Goal: Check status: Check status

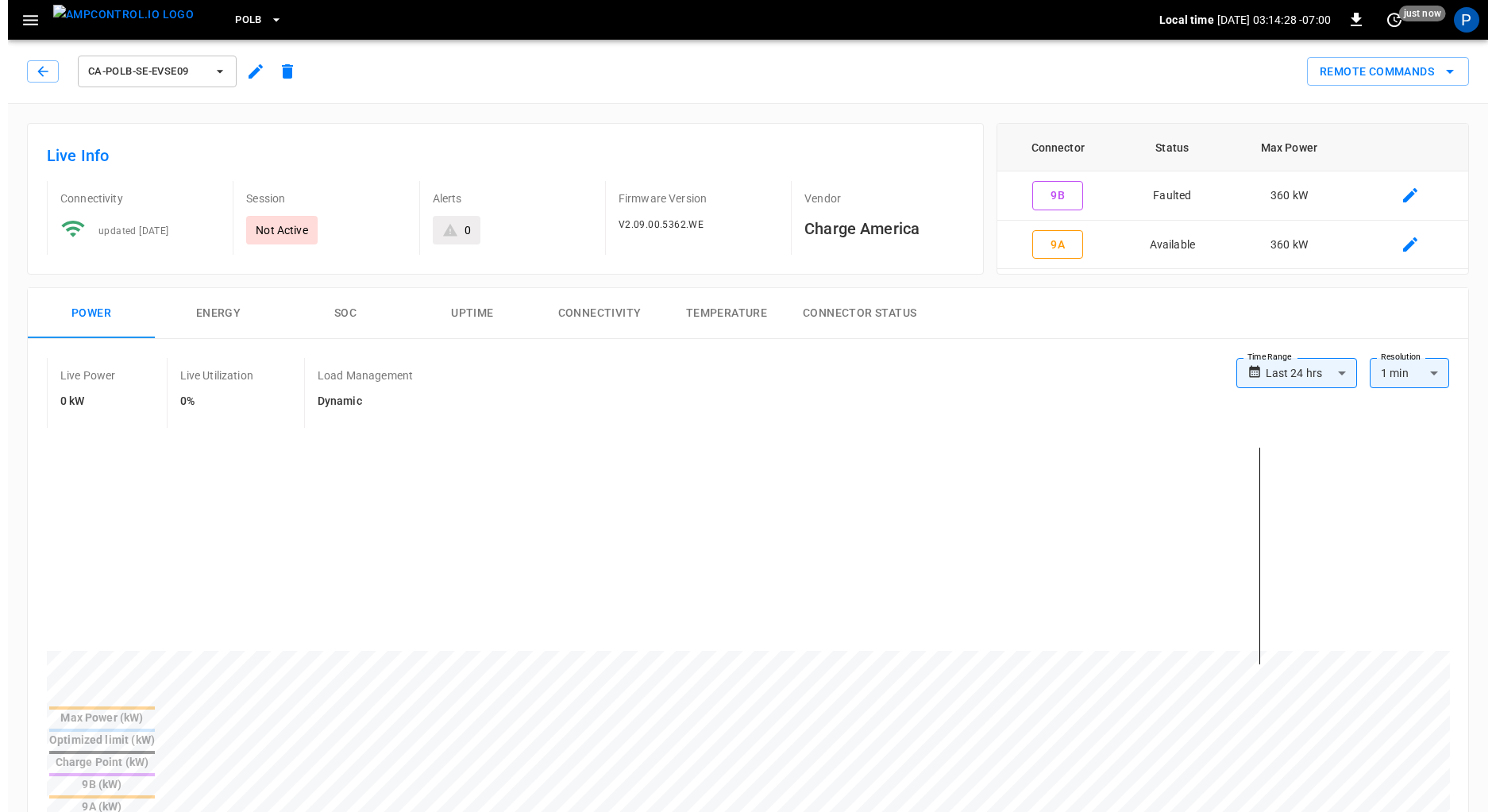
scroll to position [731, 0]
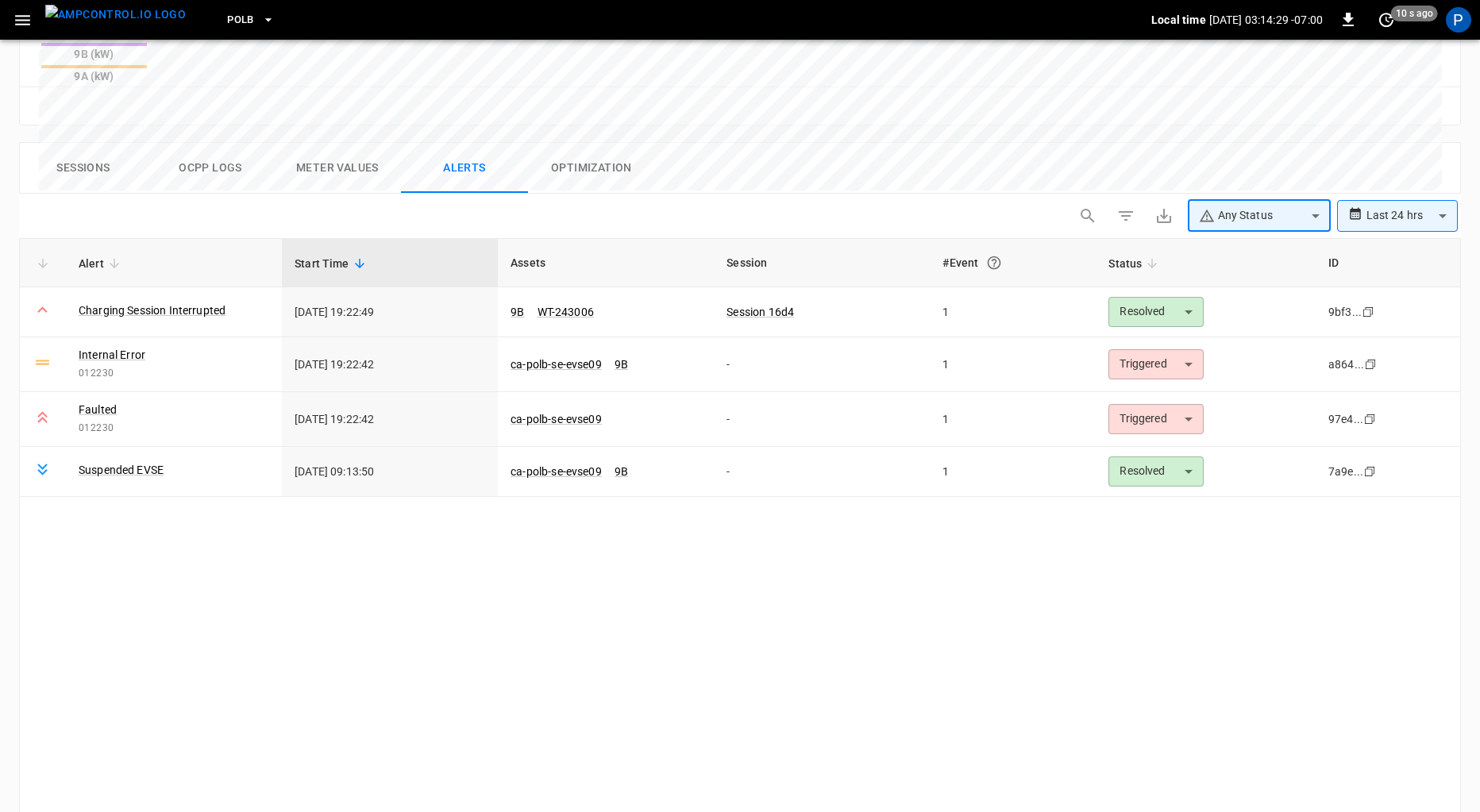
click at [227, 12] on span "PoLB" at bounding box center [241, 20] width 27 height 18
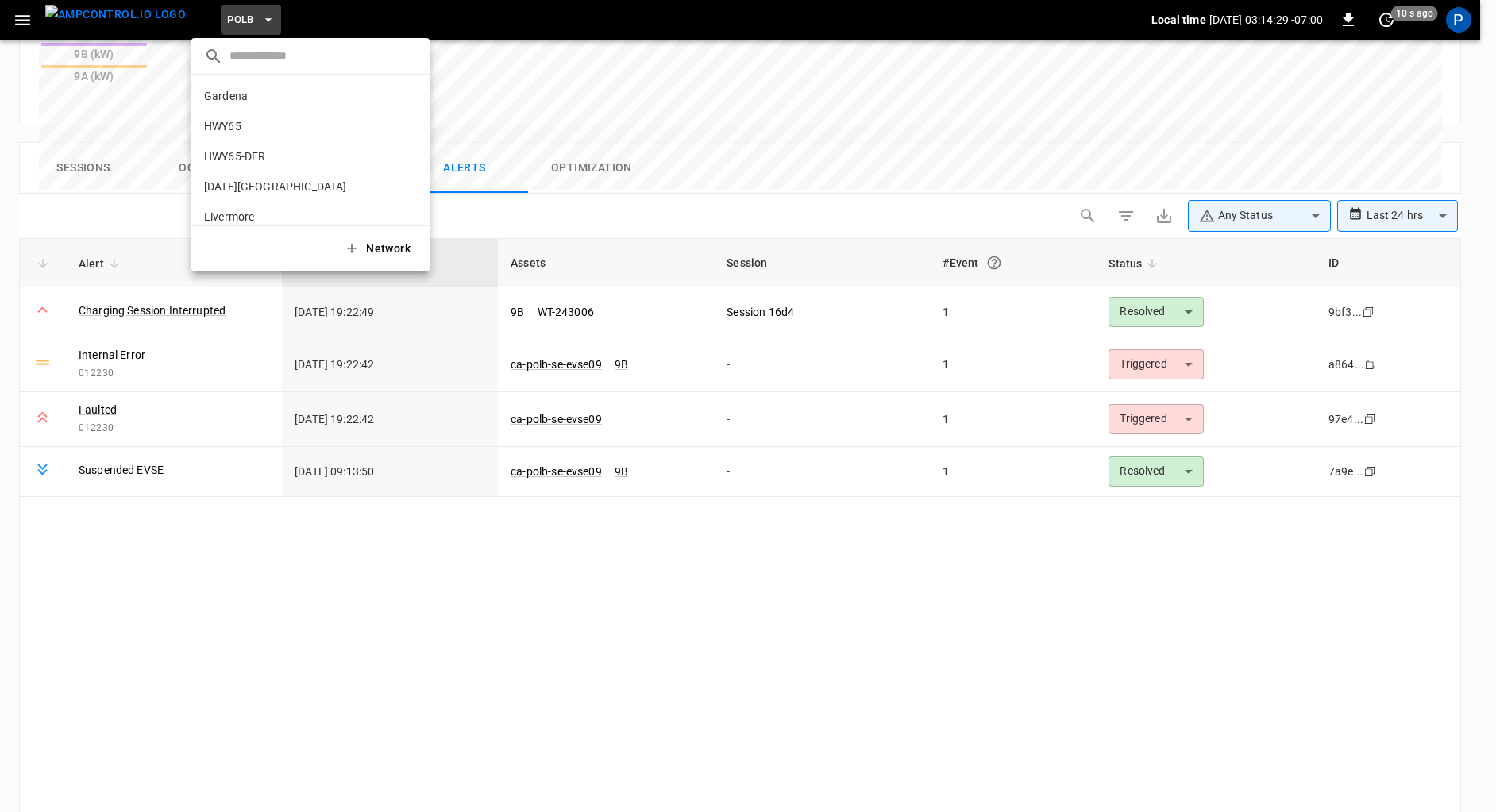
scroll to position [133, 0]
click at [291, 141] on p "SanB" at bounding box center [281, 143] width 155 height 16
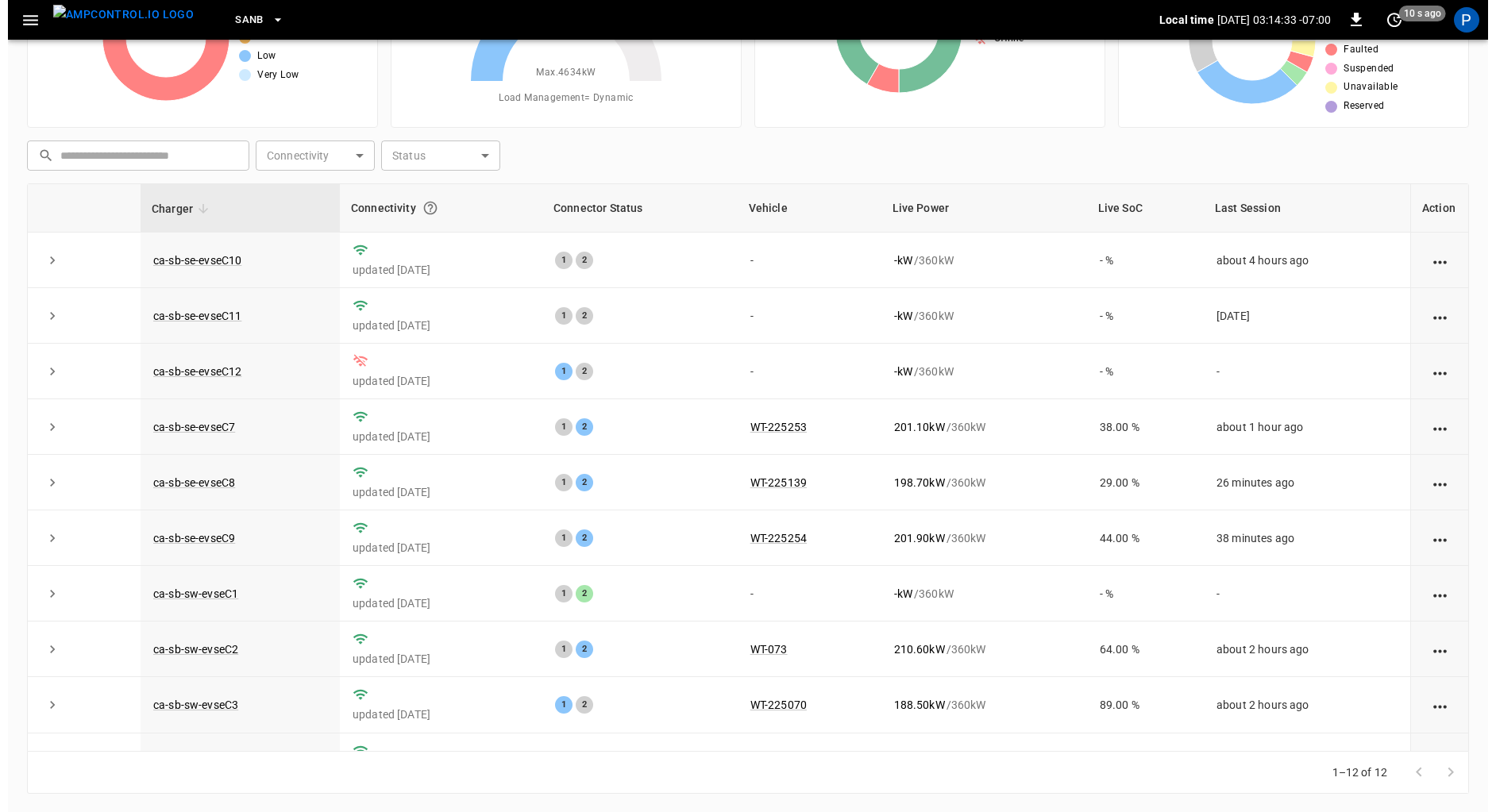
scroll to position [148, 0]
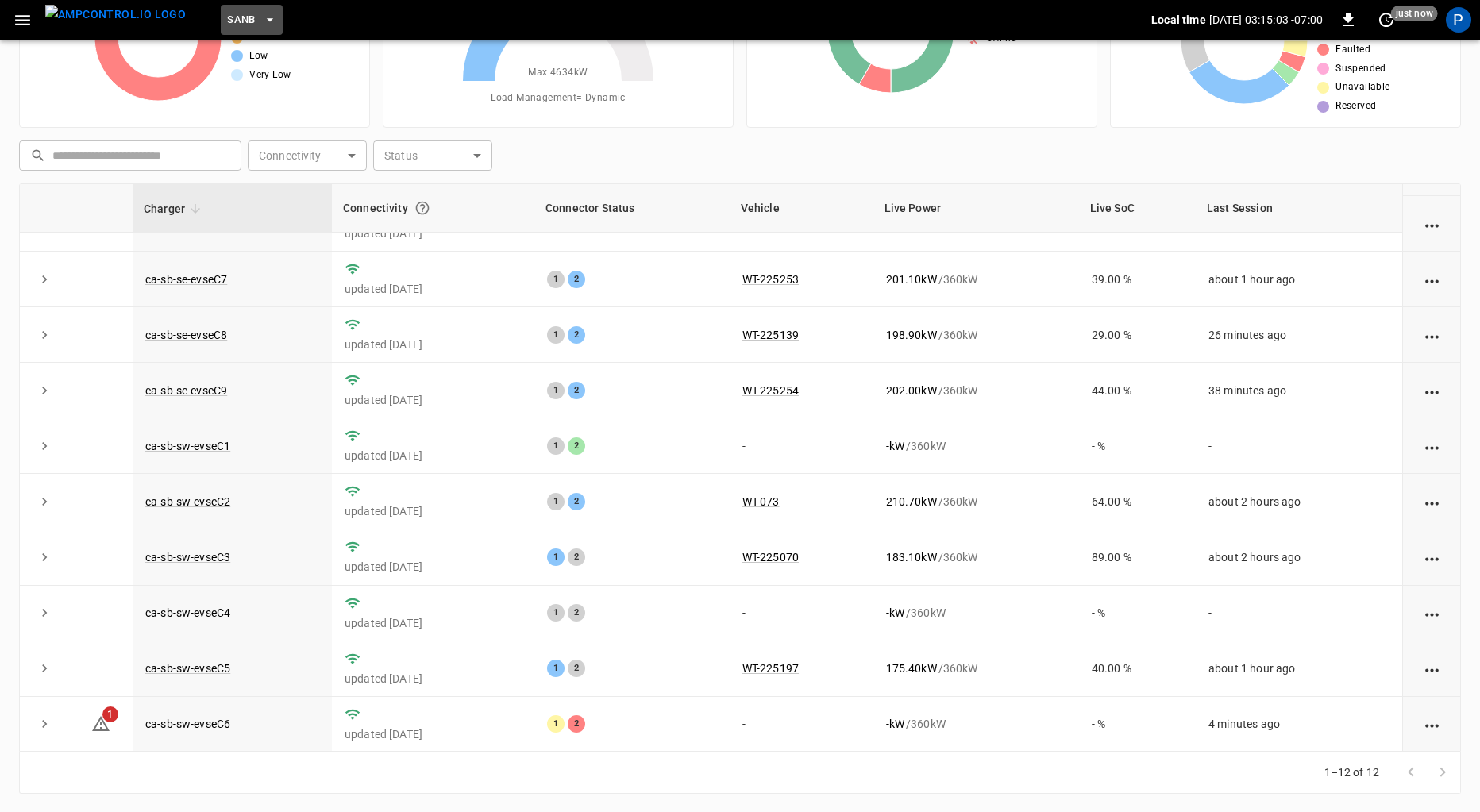
click at [227, 18] on span "SanB" at bounding box center [242, 20] width 29 height 18
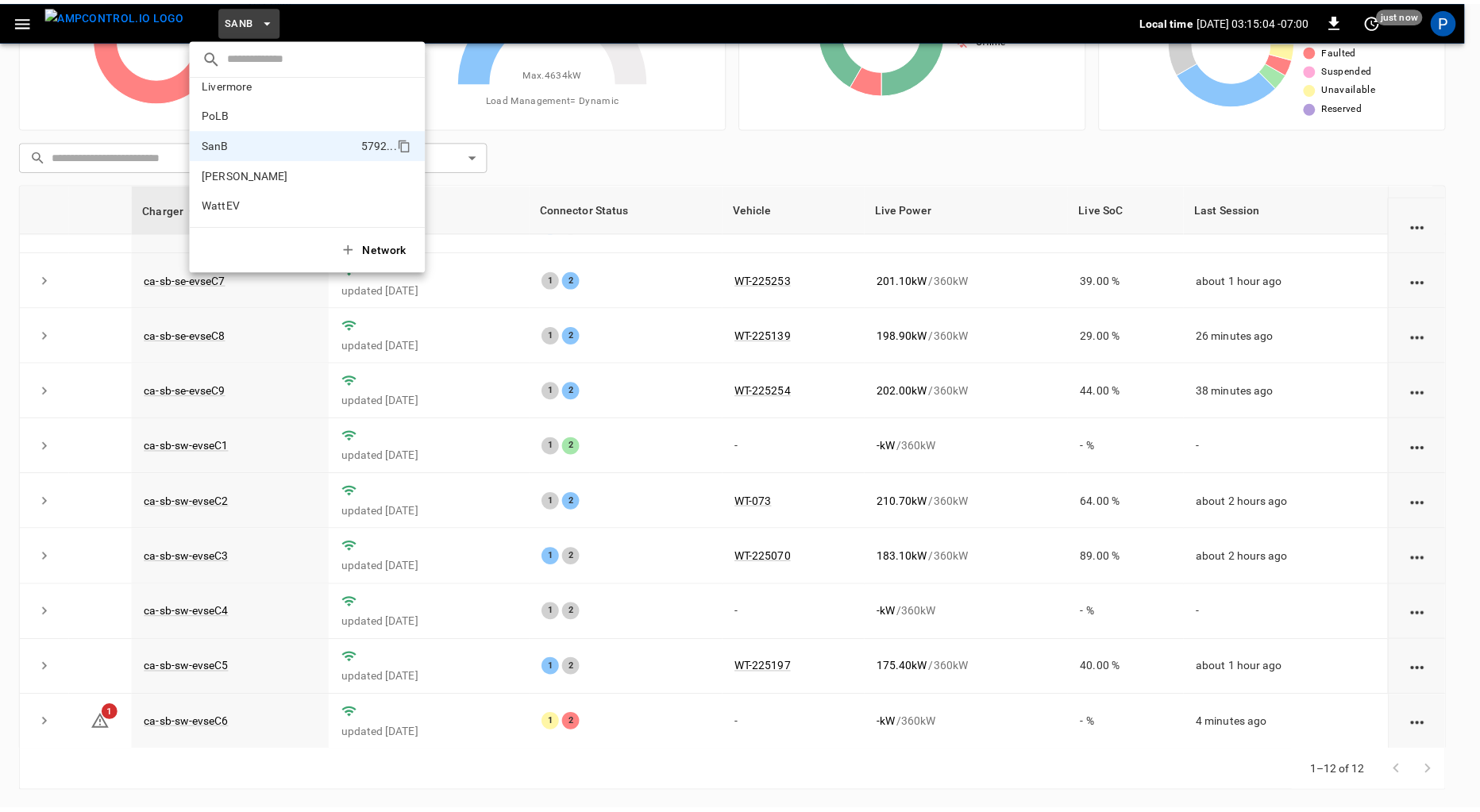
scroll to position [0, 0]
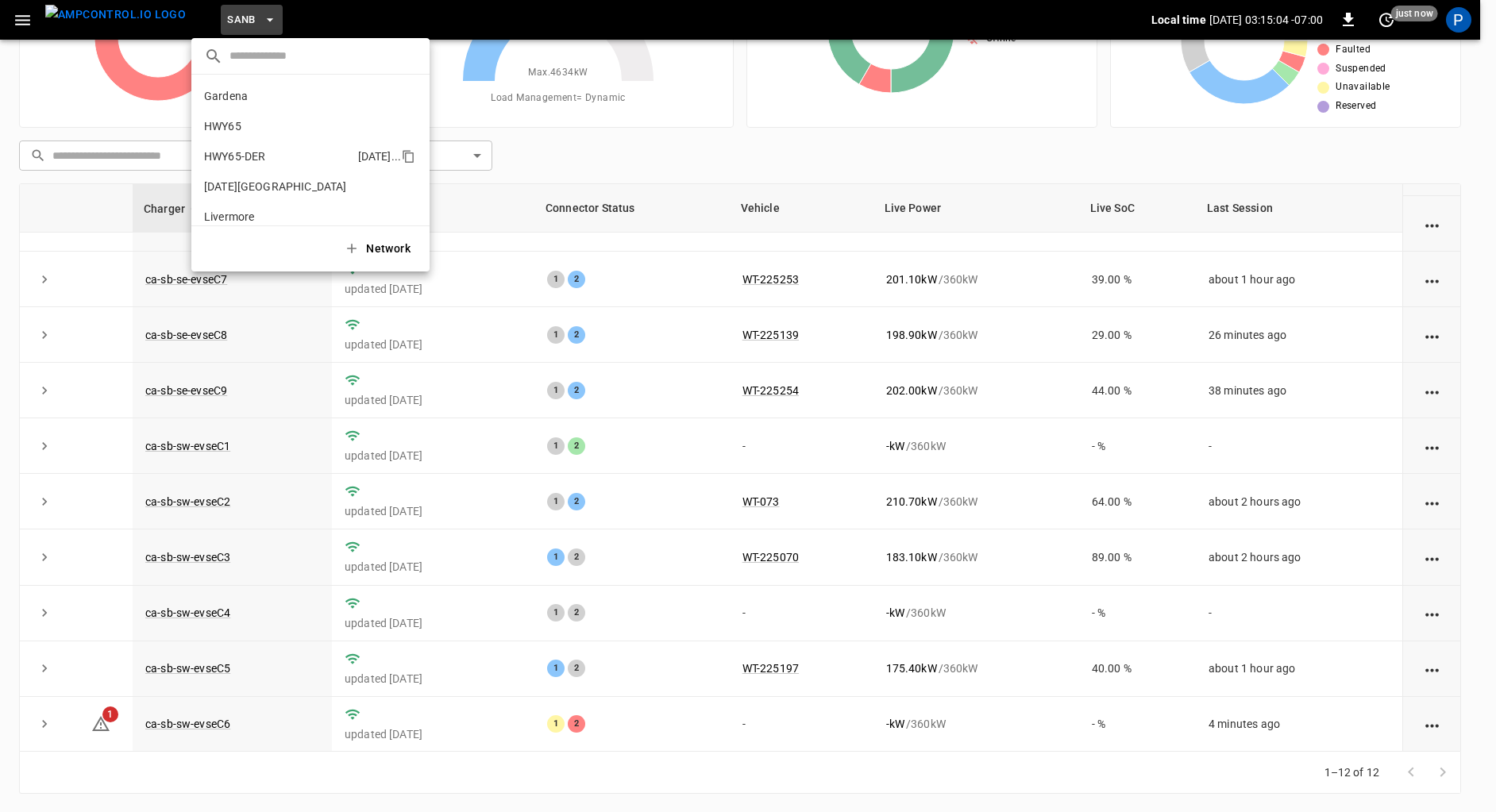
click at [275, 154] on p "HWY65-DER" at bounding box center [278, 156] width 148 height 16
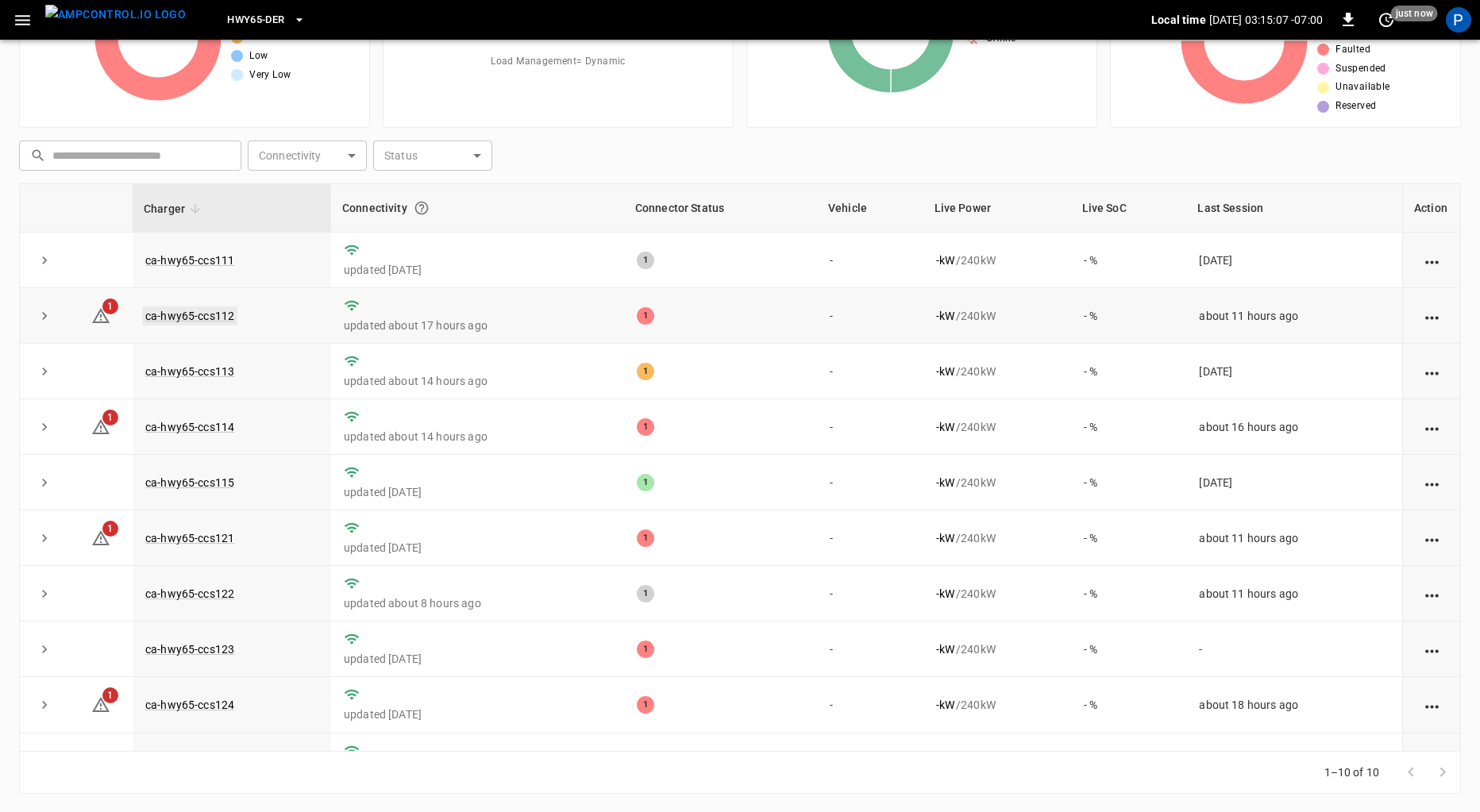
click at [217, 317] on link "ca-hwy65-ccs112" at bounding box center [190, 315] width 96 height 19
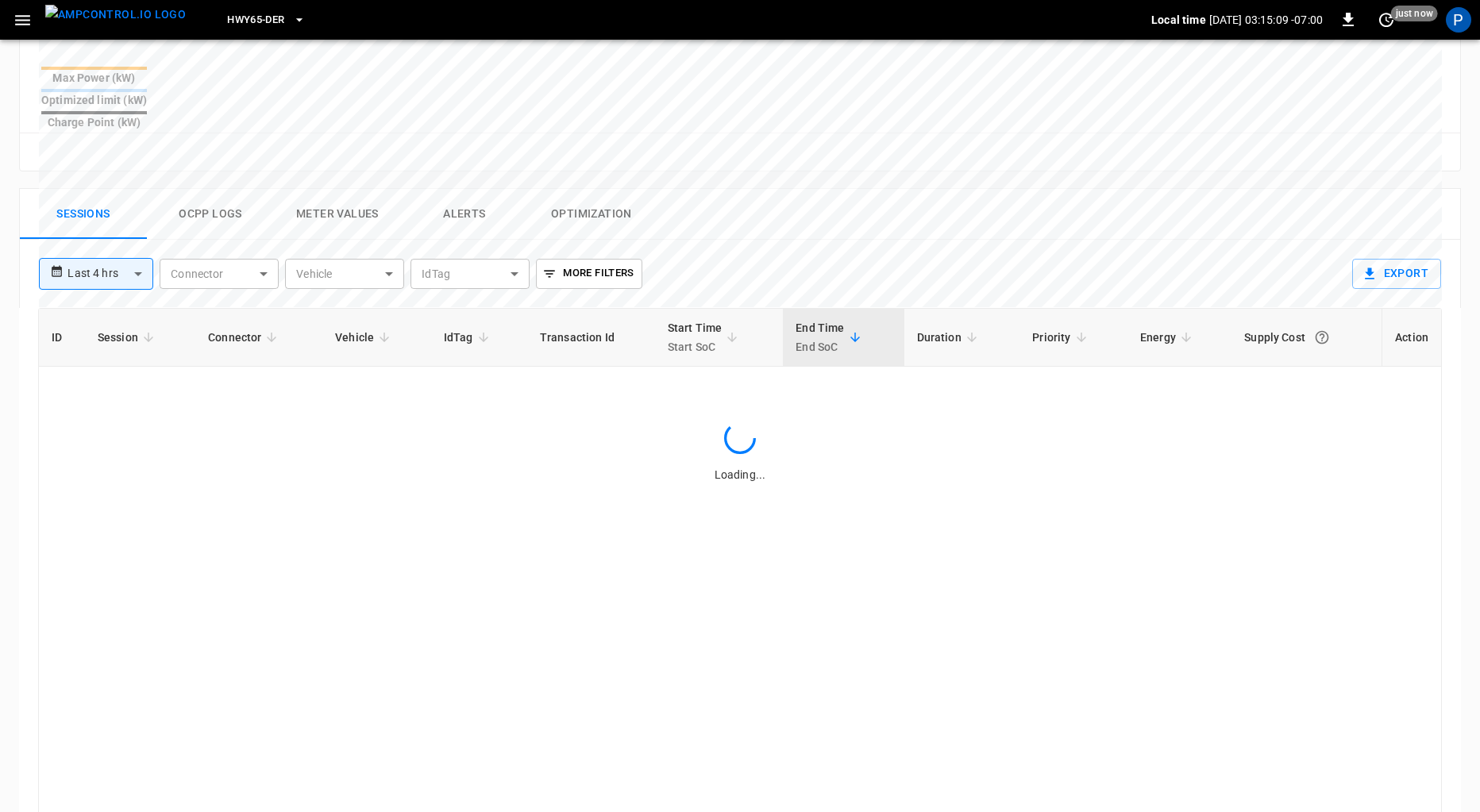
scroll to position [735, 0]
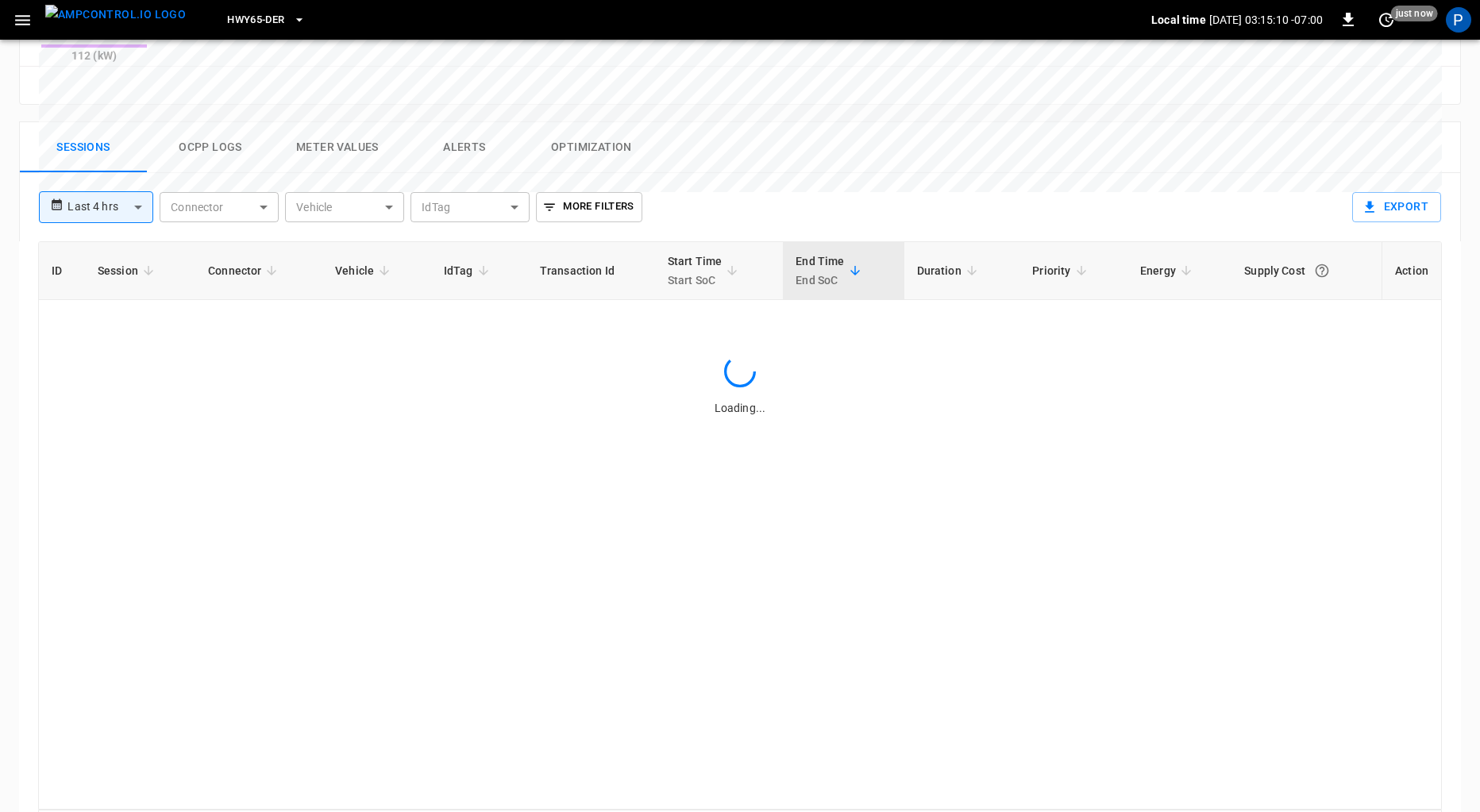
click at [459, 122] on button "Alerts" at bounding box center [464, 148] width 127 height 51
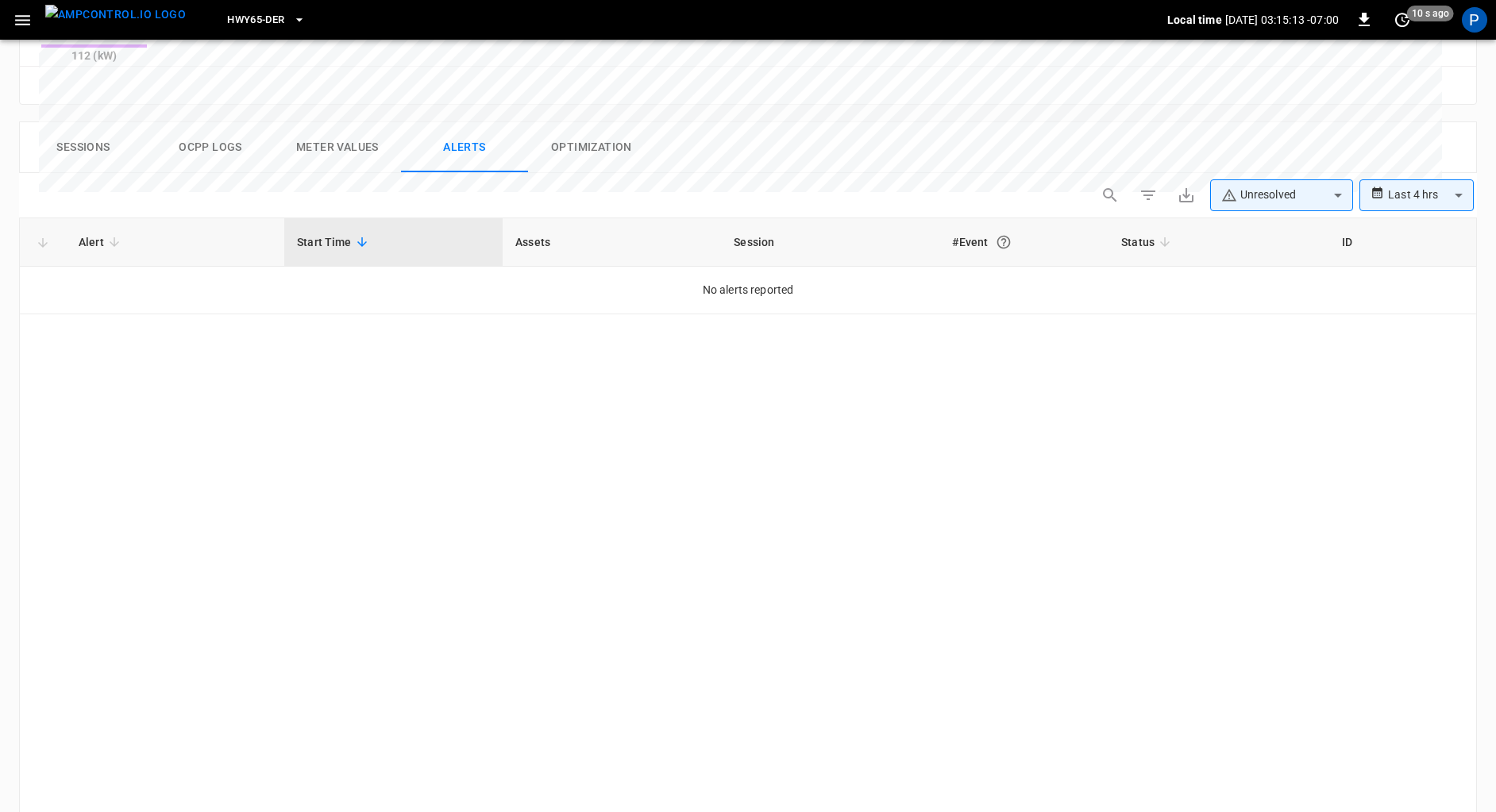
click at [1393, 137] on body "**********" at bounding box center [748, 89] width 1496 height 1648
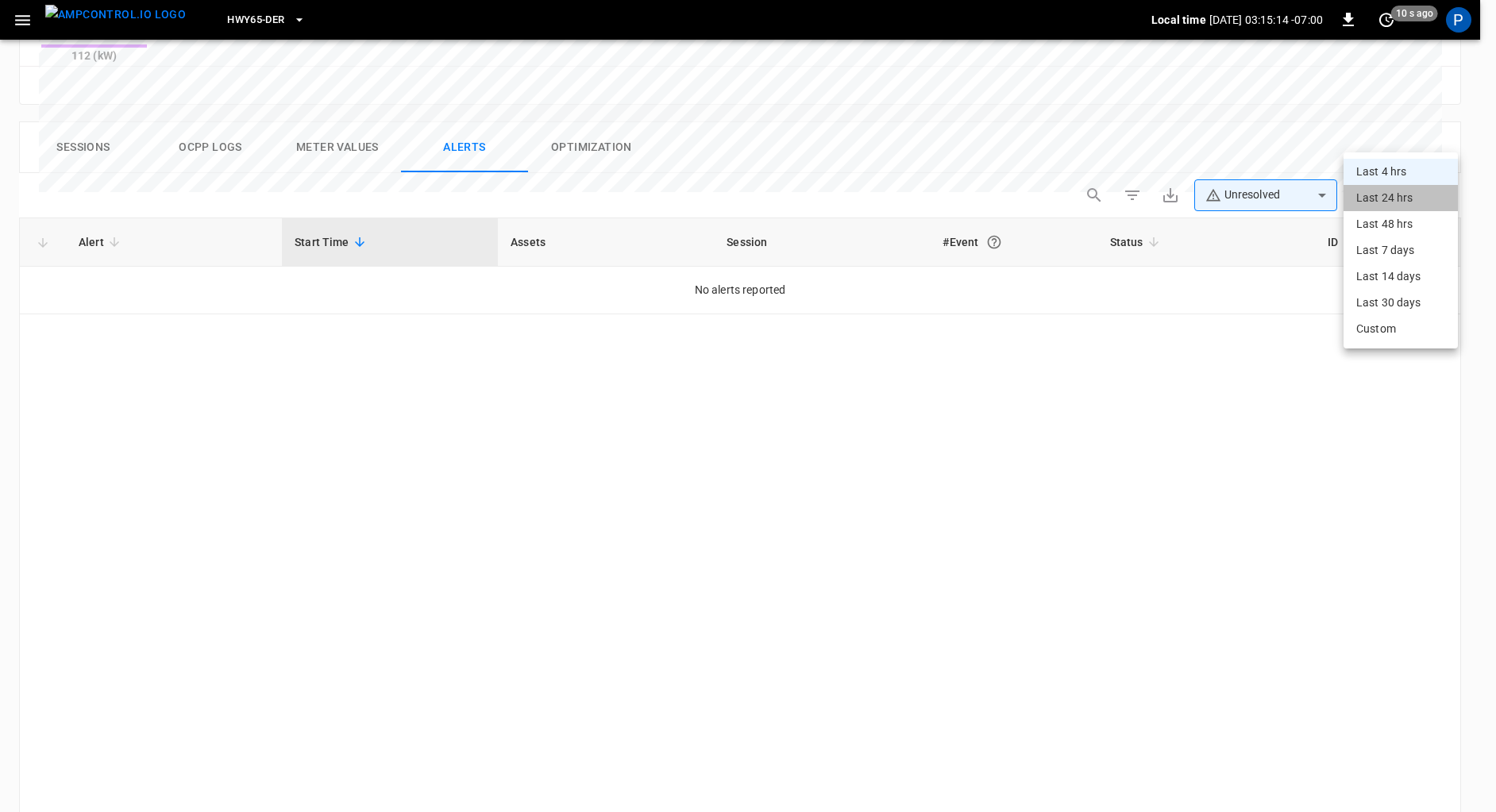
drag, startPoint x: 1388, startPoint y: 187, endPoint x: 1378, endPoint y: 198, distance: 14.9
click at [1388, 187] on li "Last 24 hrs" at bounding box center [1401, 198] width 114 height 26
type input "**********"
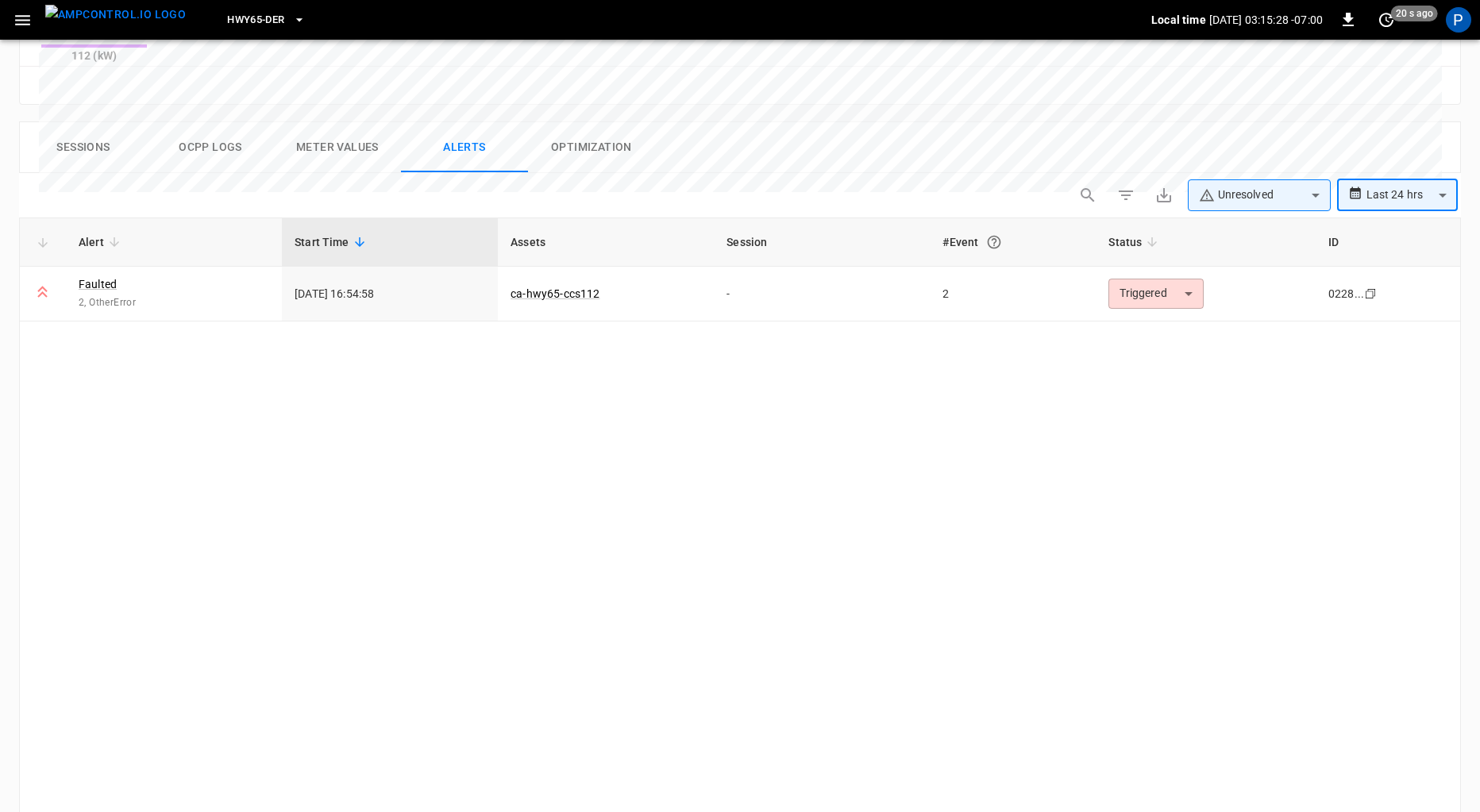
click at [98, 13] on img "menu" at bounding box center [116, 15] width 141 height 20
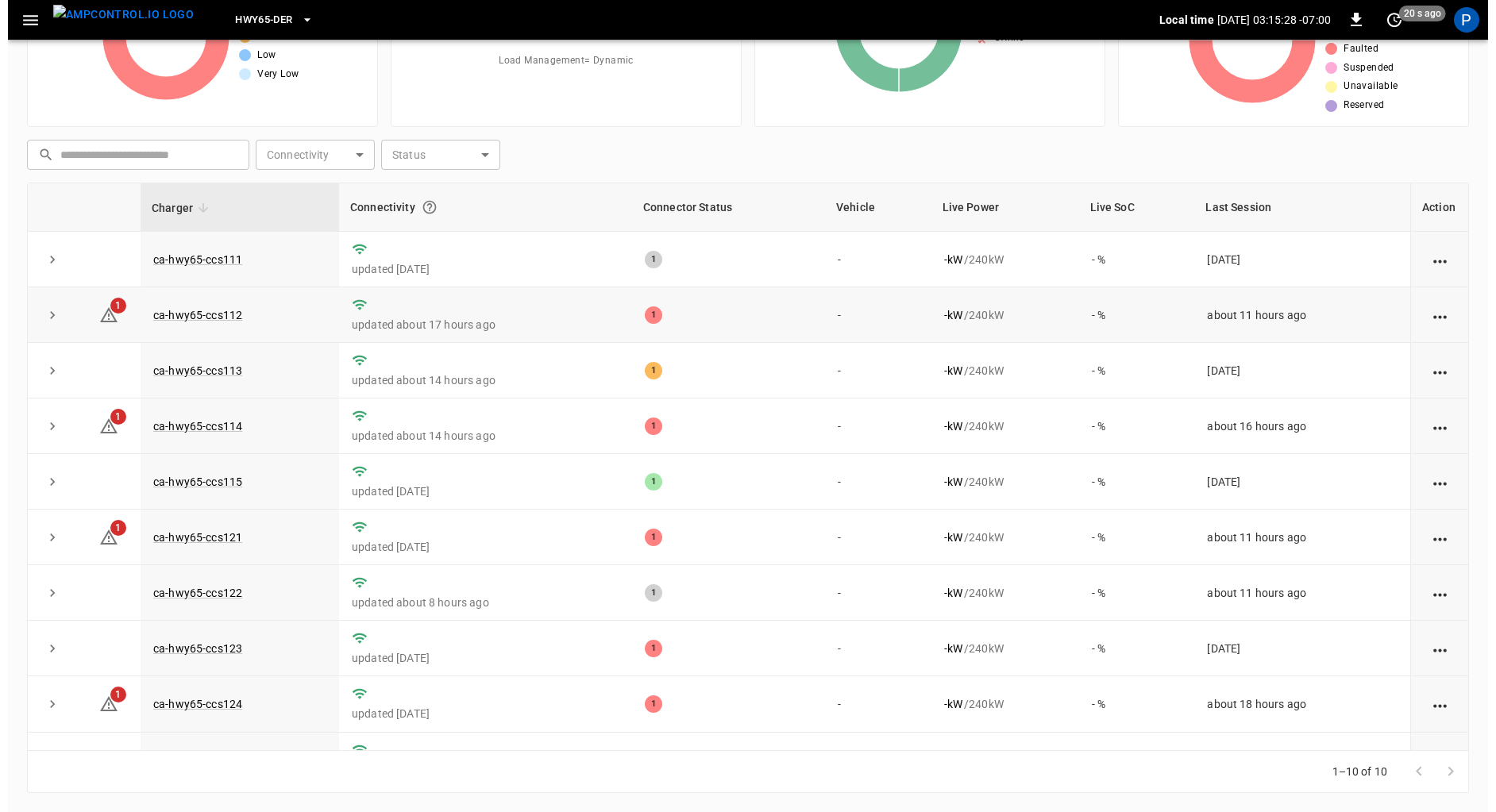
scroll to position [133, 0]
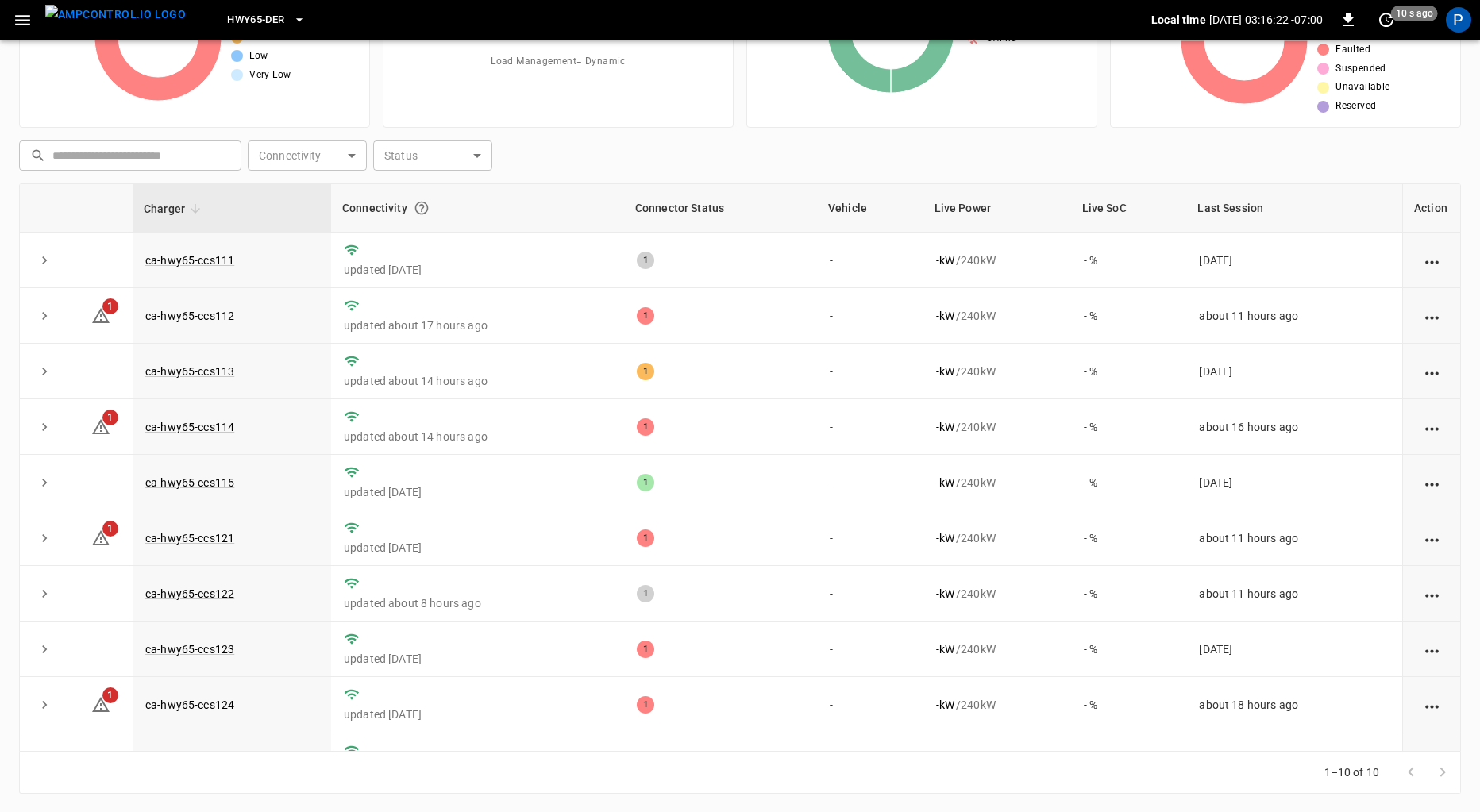
click at [234, 30] on button "HWY65-DER" at bounding box center [266, 20] width 91 height 31
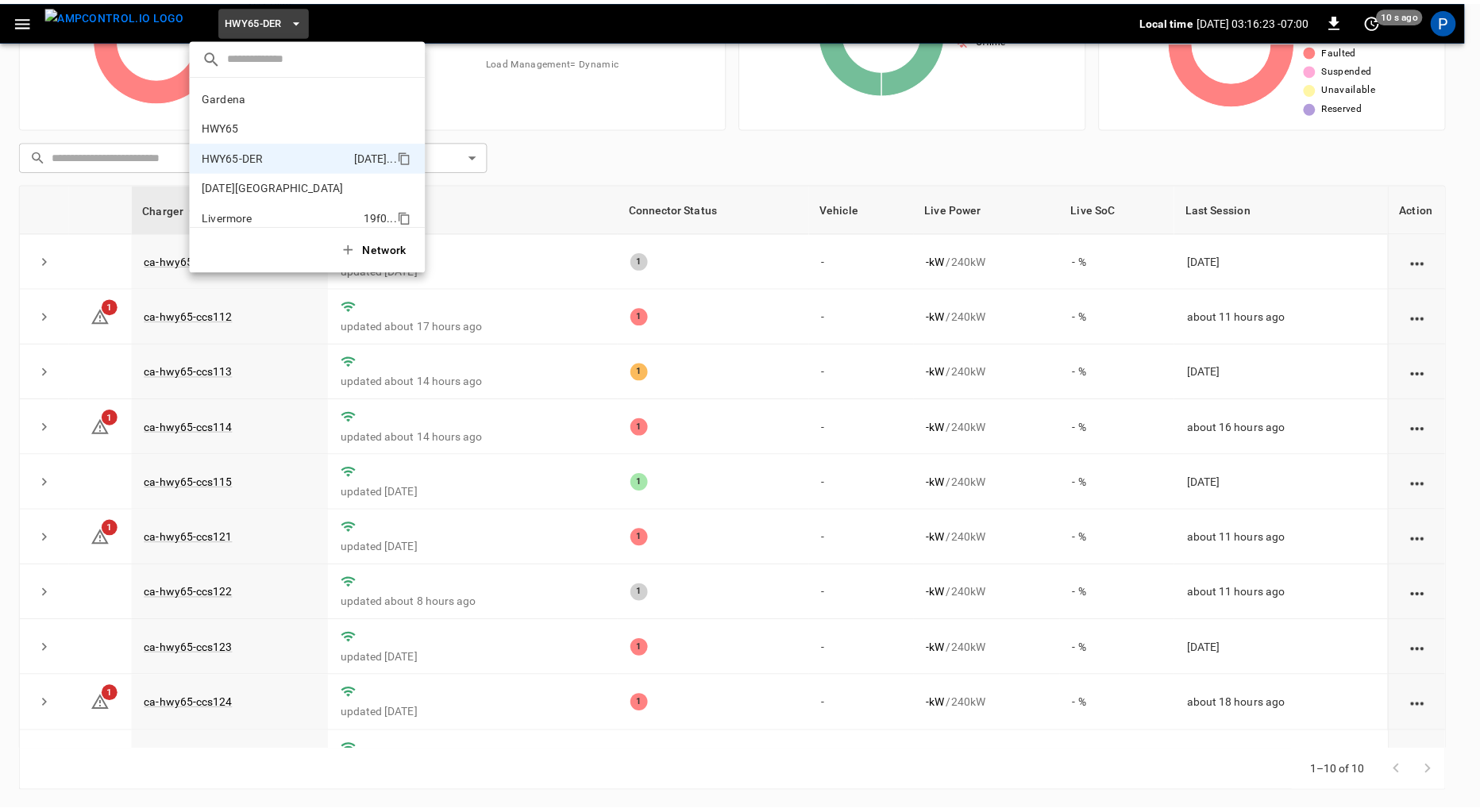
scroll to position [55, 0]
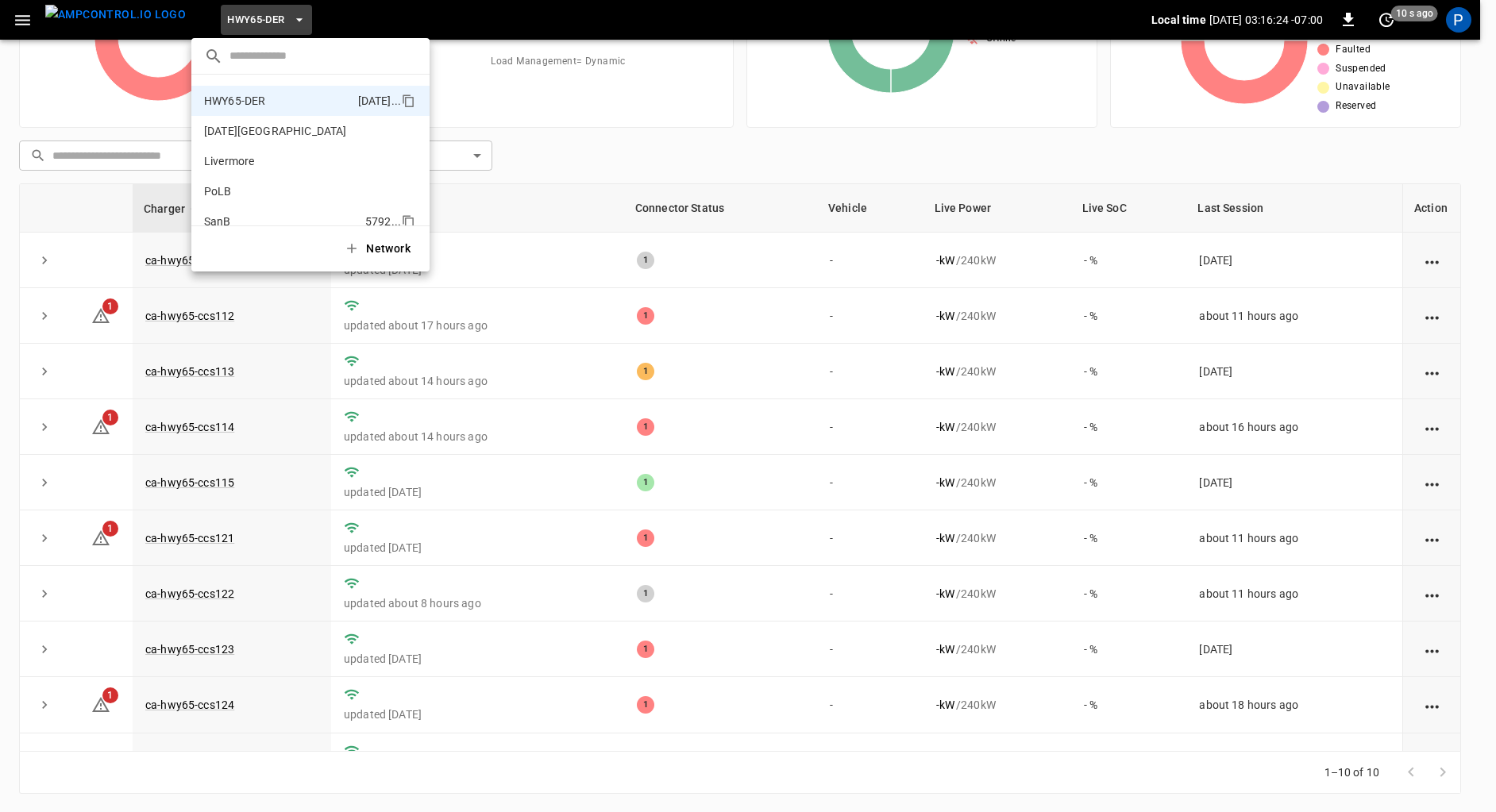
click at [247, 206] on li "SanB 5792 ..." at bounding box center [310, 221] width 238 height 30
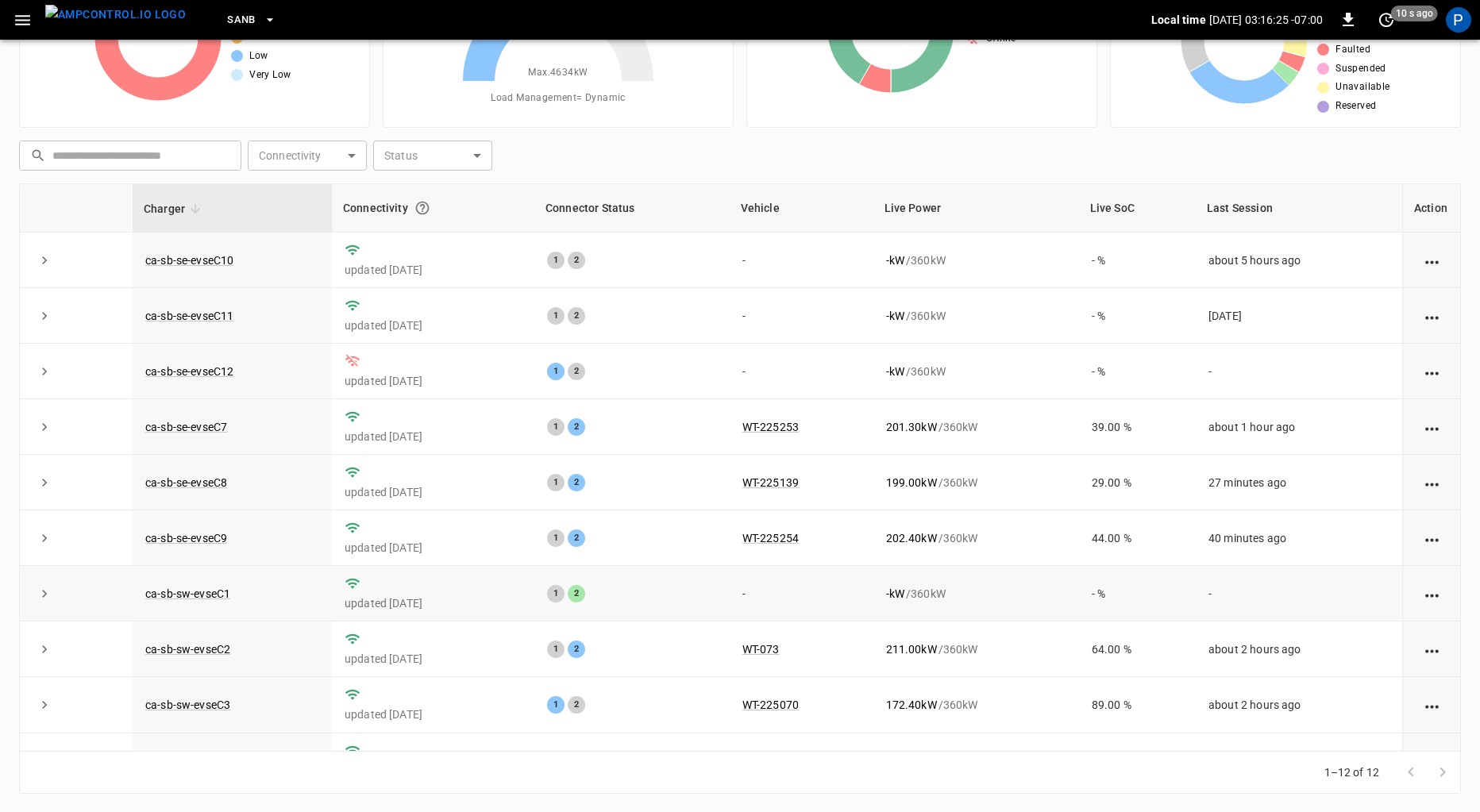
scroll to position [148, 0]
